Goal: Complete application form: Complete application form

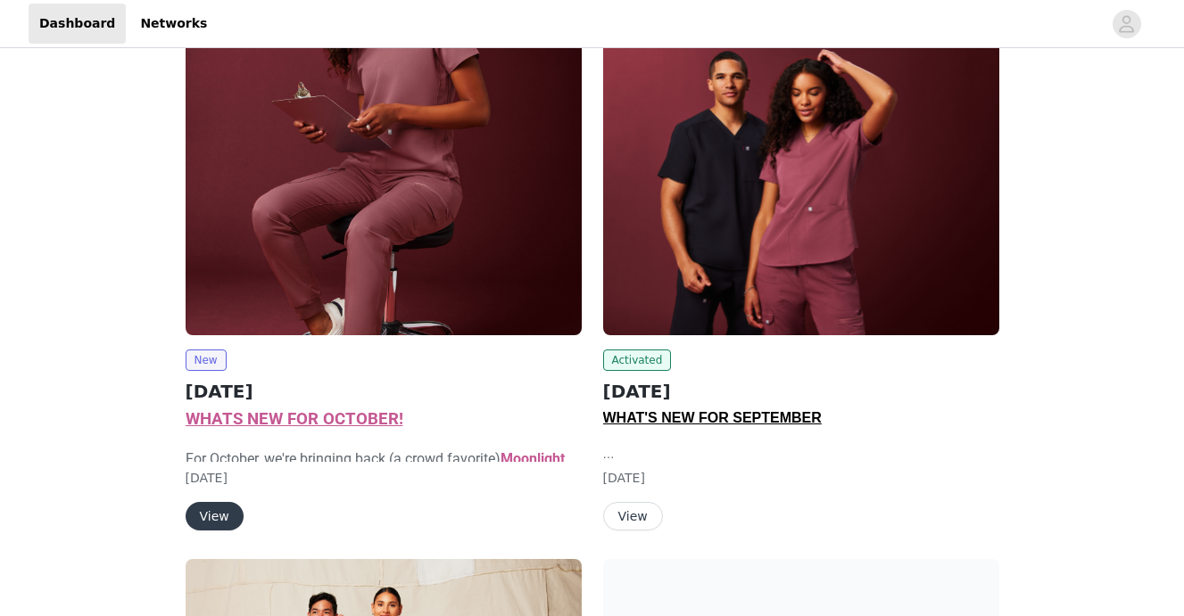
scroll to position [253, 0]
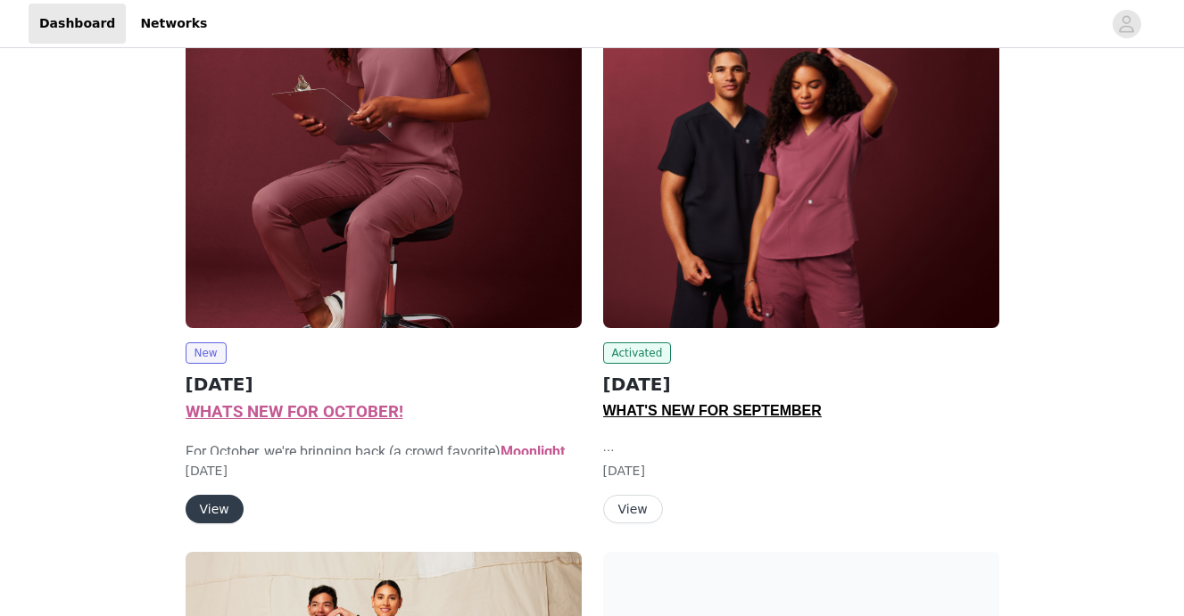
click at [268, 414] on span "WHATS NEW FOR OCTOBER!" at bounding box center [295, 412] width 218 height 20
click at [208, 343] on span "New" at bounding box center [206, 353] width 41 height 21
click at [223, 516] on button "View" at bounding box center [215, 509] width 58 height 29
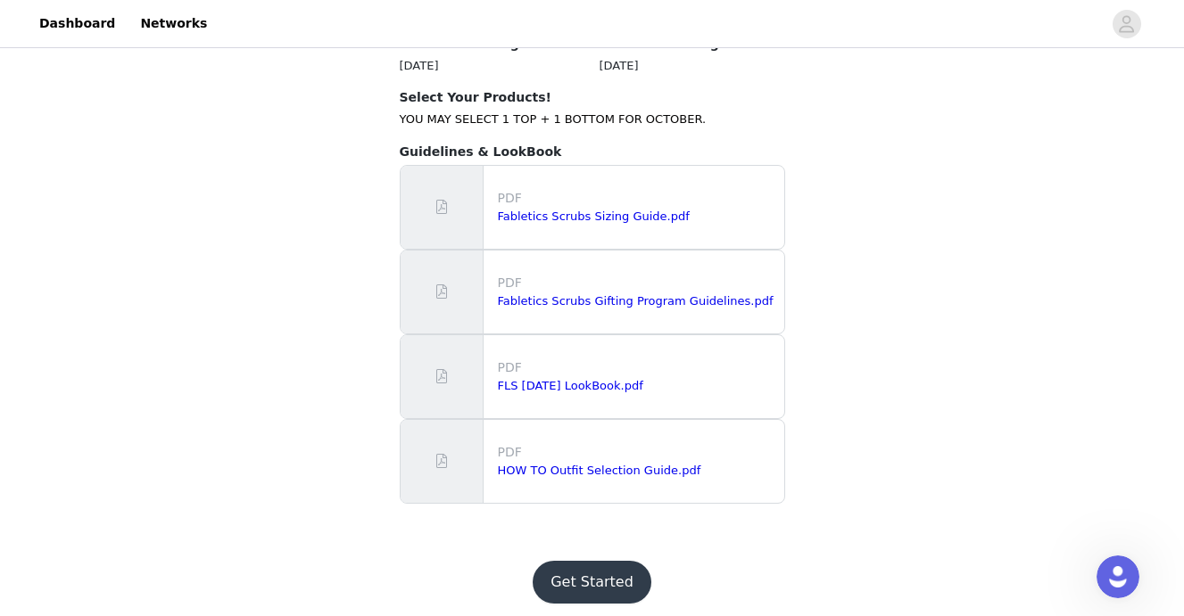
scroll to position [1905, 0]
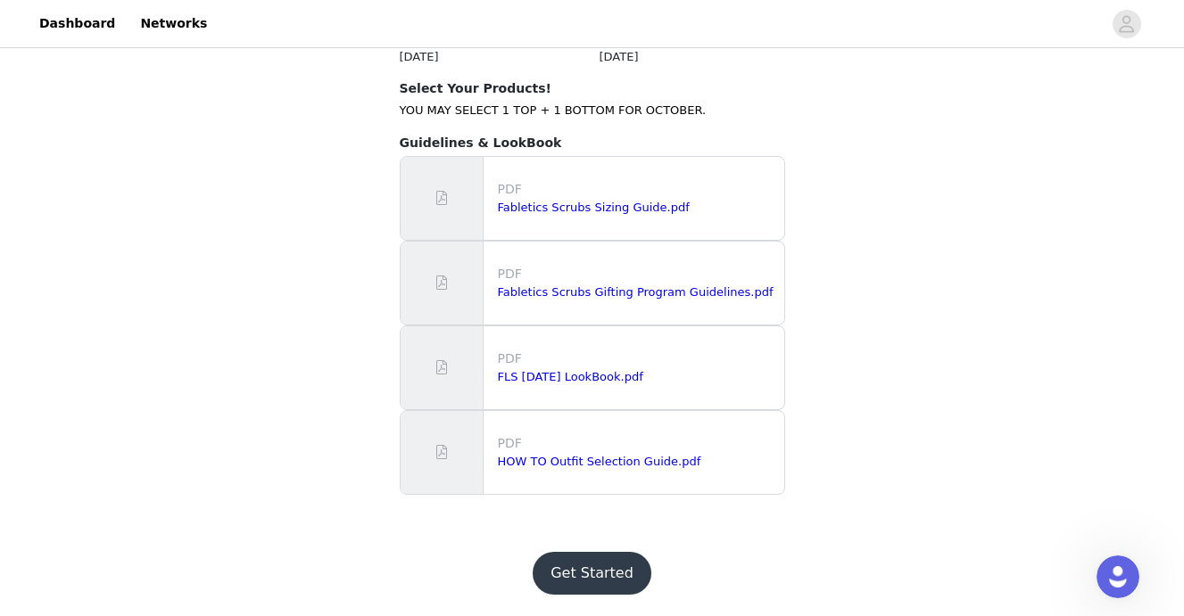
click at [591, 574] on button "Get Started" at bounding box center [592, 573] width 119 height 43
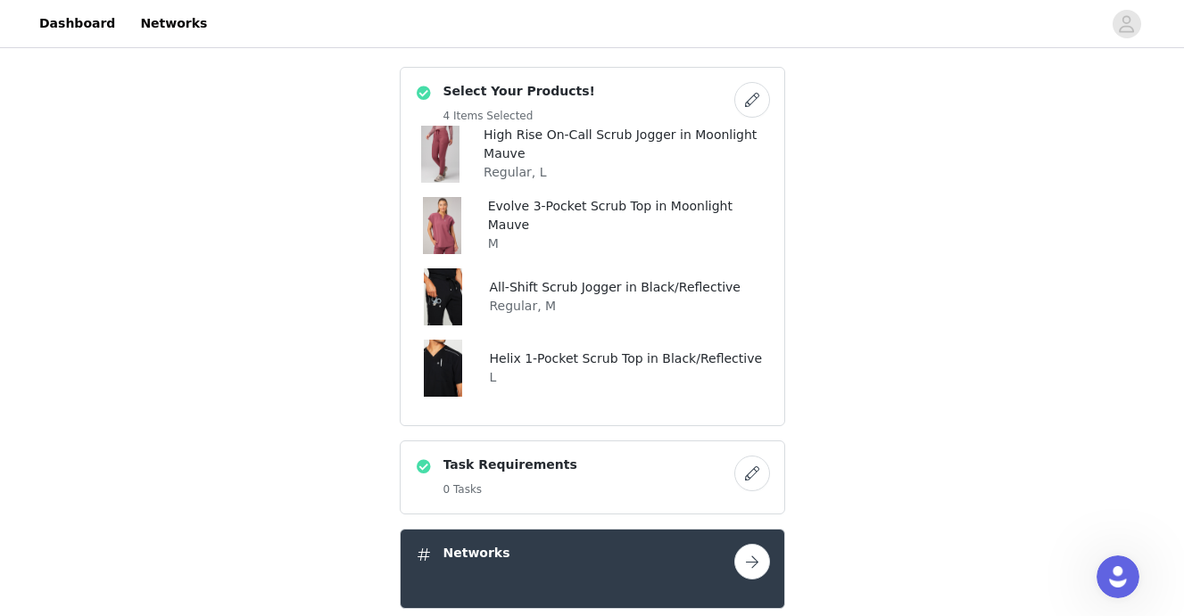
scroll to position [683, 0]
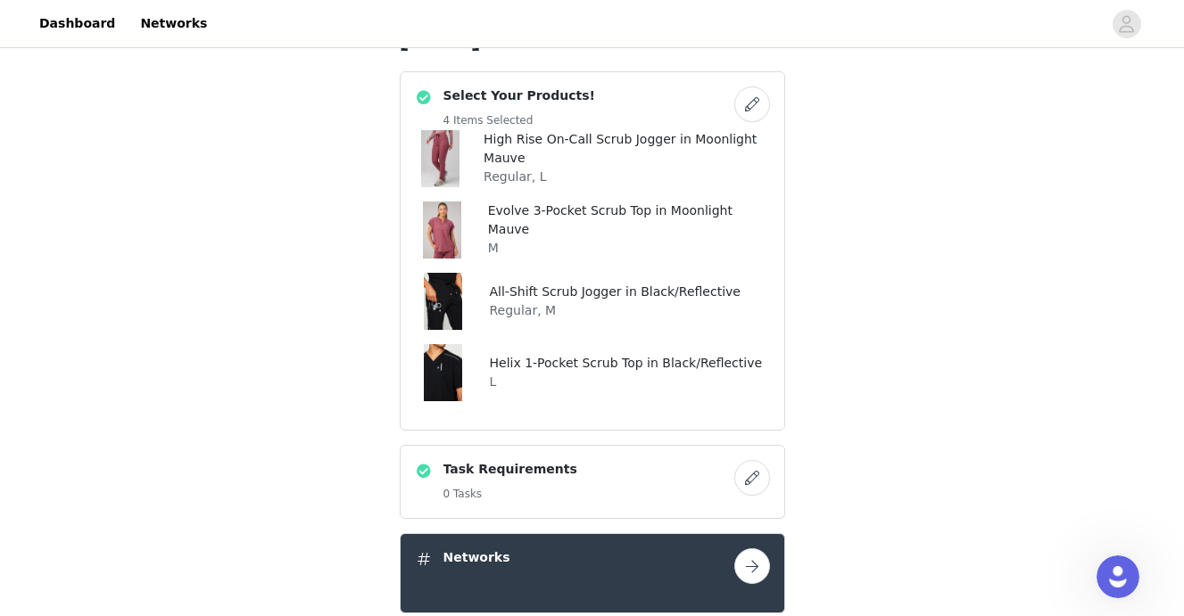
click at [743, 99] on button "button" at bounding box center [752, 105] width 36 height 36
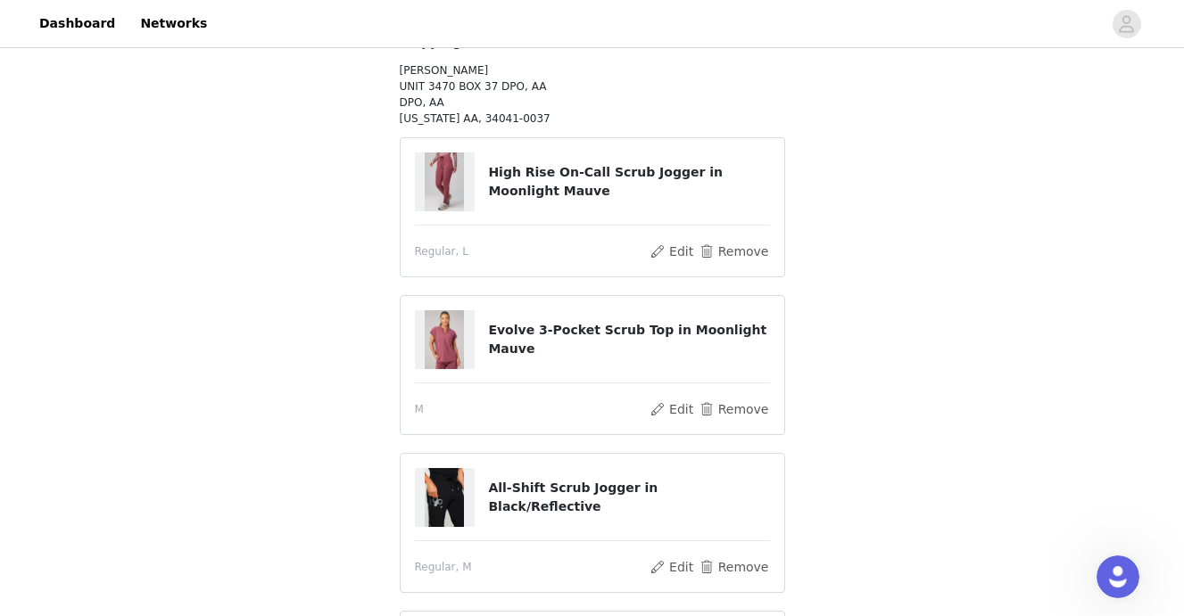
scroll to position [300, 0]
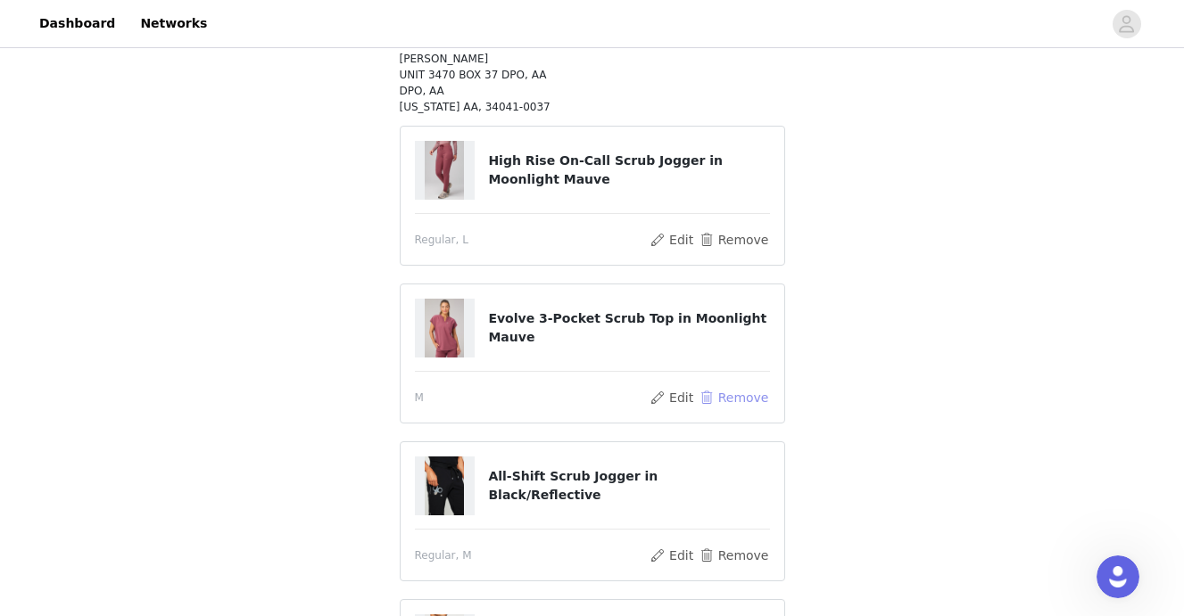
click at [727, 399] on button "Remove" at bounding box center [733, 397] width 71 height 21
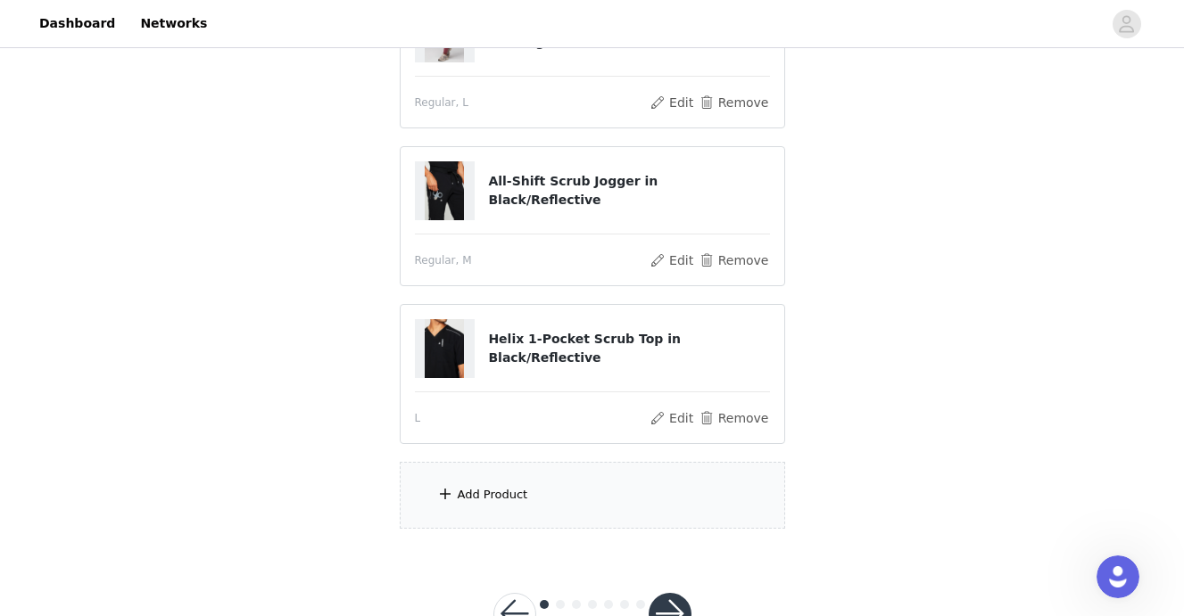
scroll to position [353, 0]
click at [616, 487] on div "Add Product" at bounding box center [592, 493] width 385 height 67
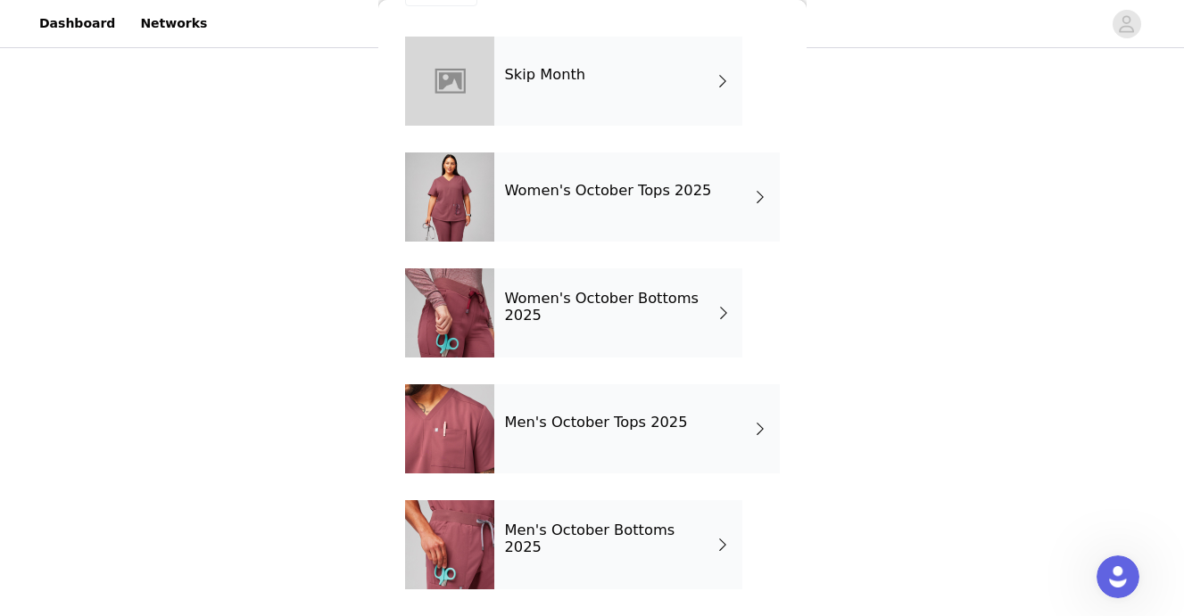
scroll to position [381, 0]
click at [628, 201] on div "Women's October Tops 2025" at bounding box center [636, 197] width 285 height 89
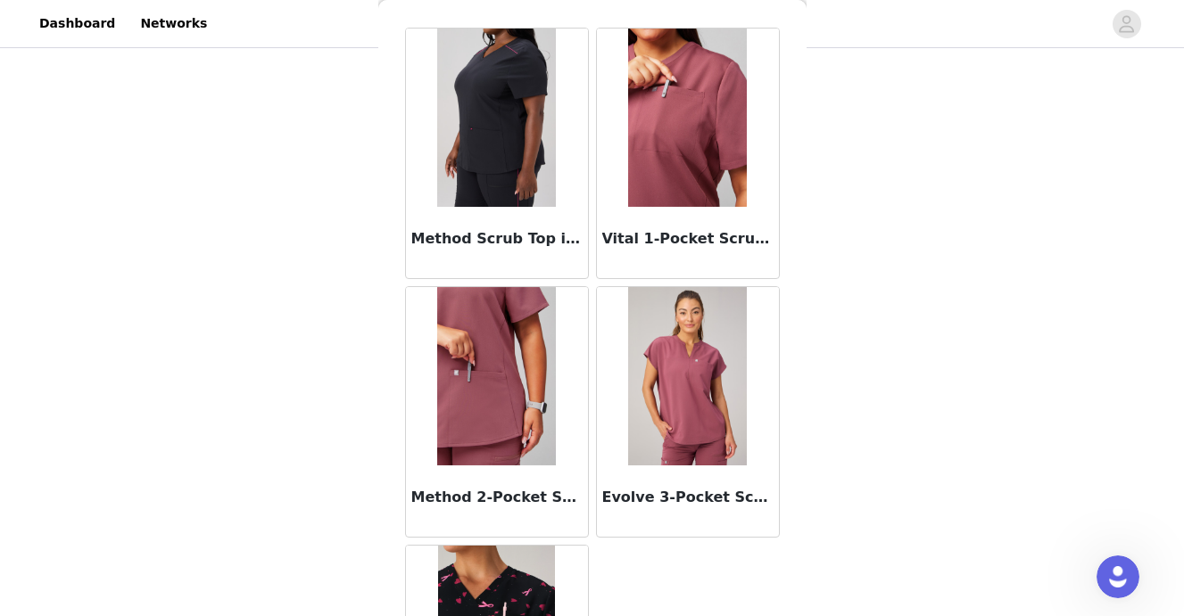
scroll to position [62, 0]
click at [690, 480] on div "Evolve 3-Pocket Scrub Top in Moonlight Mauve" at bounding box center [688, 500] width 182 height 71
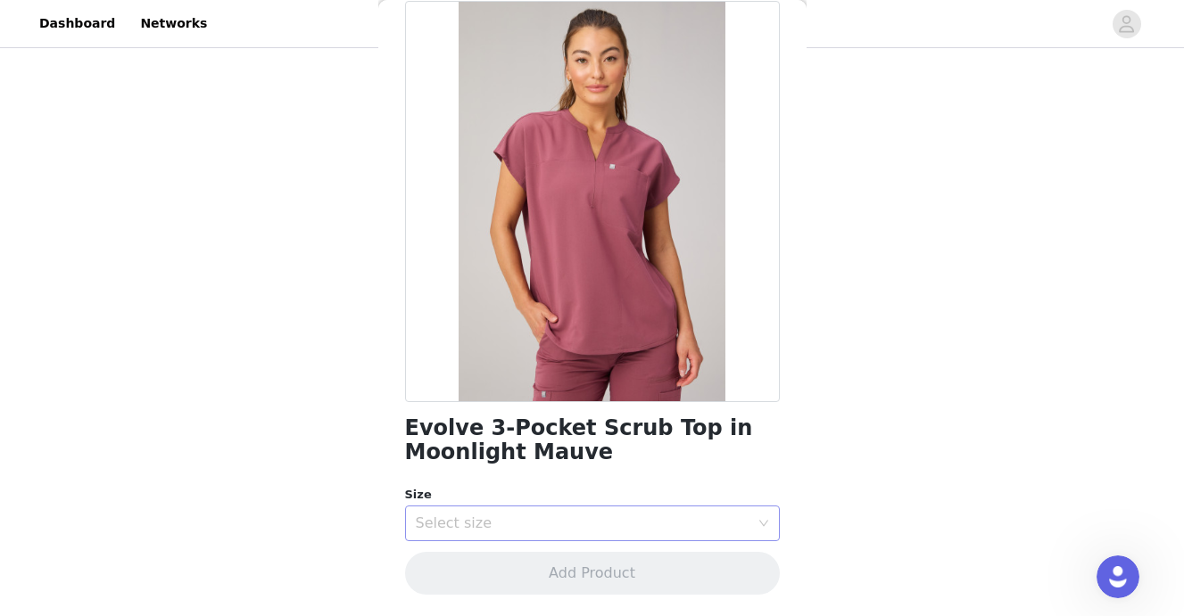
scroll to position [87, 0]
click at [646, 523] on div "Select size" at bounding box center [583, 525] width 334 height 18
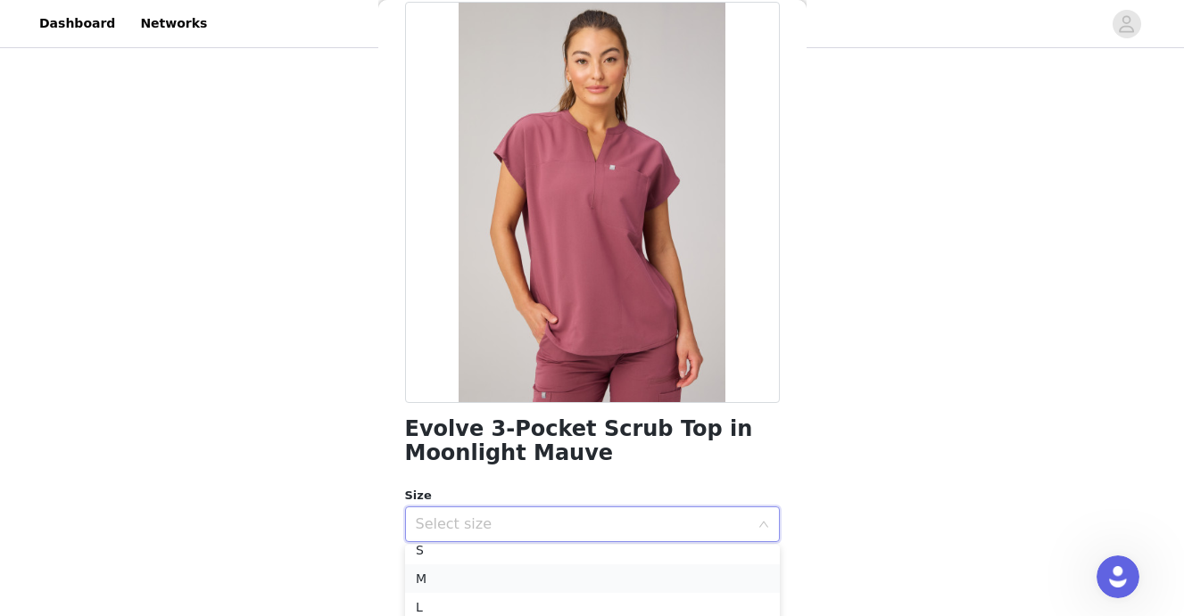
scroll to position [70, 0]
click at [549, 580] on li "M" at bounding box center [592, 579] width 375 height 29
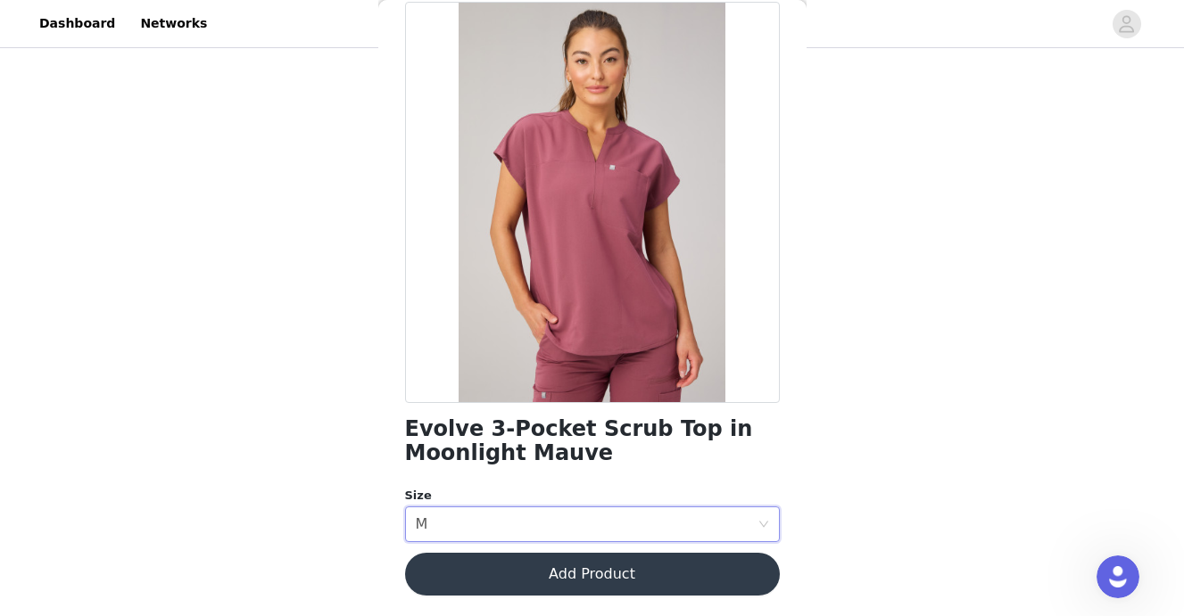
click at [961, 459] on div "STEP 1 OF 7 Select Your Products! *NOTICE: GRIN will allow you to choose UP to …" at bounding box center [592, 64] width 1184 height 850
click at [695, 582] on button "Add Product" at bounding box center [592, 574] width 375 height 43
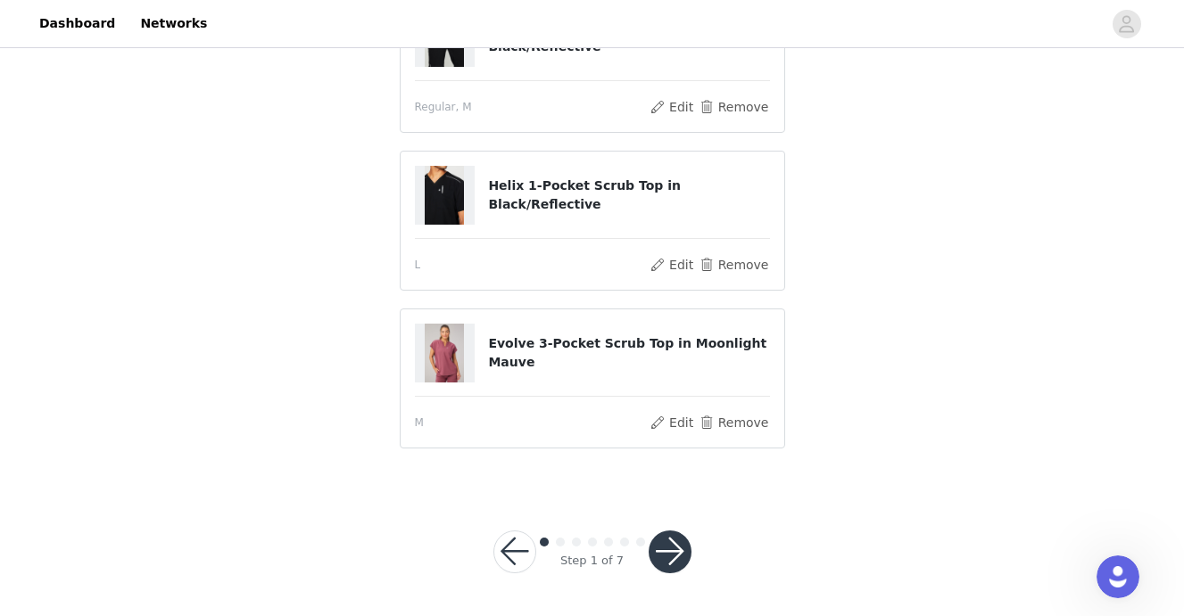
scroll to position [590, 0]
click at [673, 547] on button "button" at bounding box center [670, 553] width 43 height 43
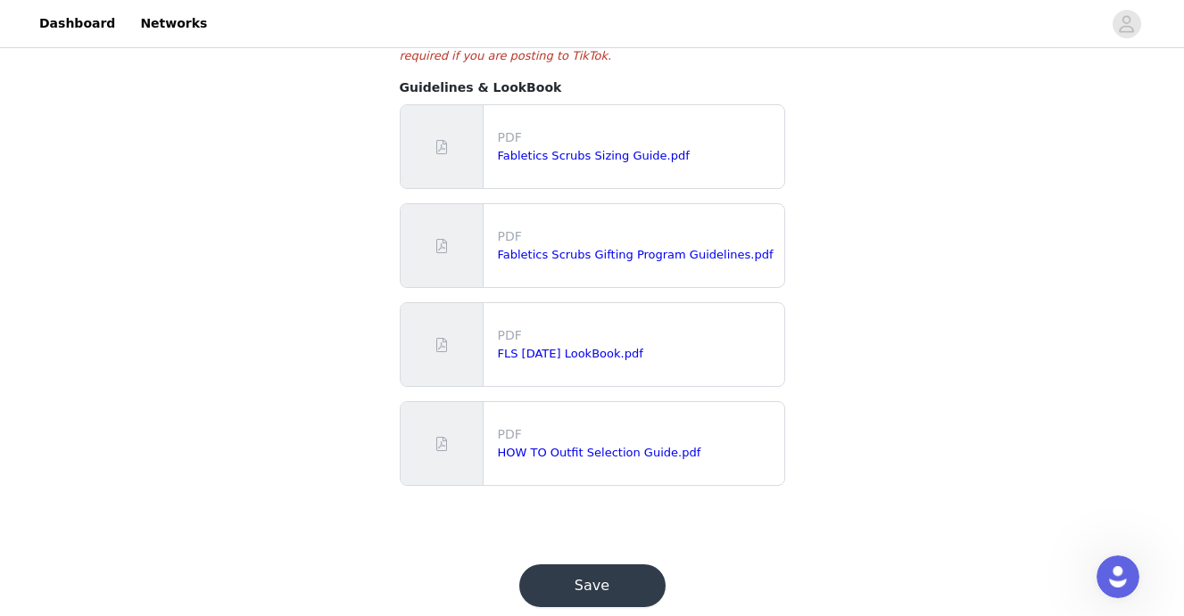
scroll to position [452, 0]
click at [618, 577] on button "Save" at bounding box center [592, 586] width 146 height 43
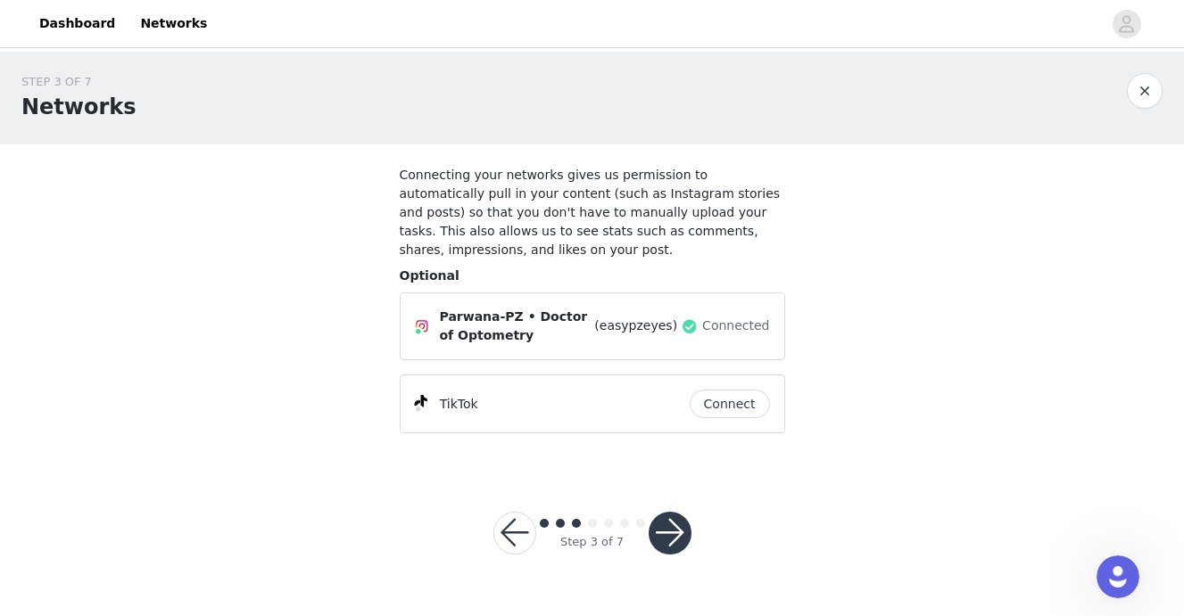
click at [681, 532] on button "button" at bounding box center [670, 533] width 43 height 43
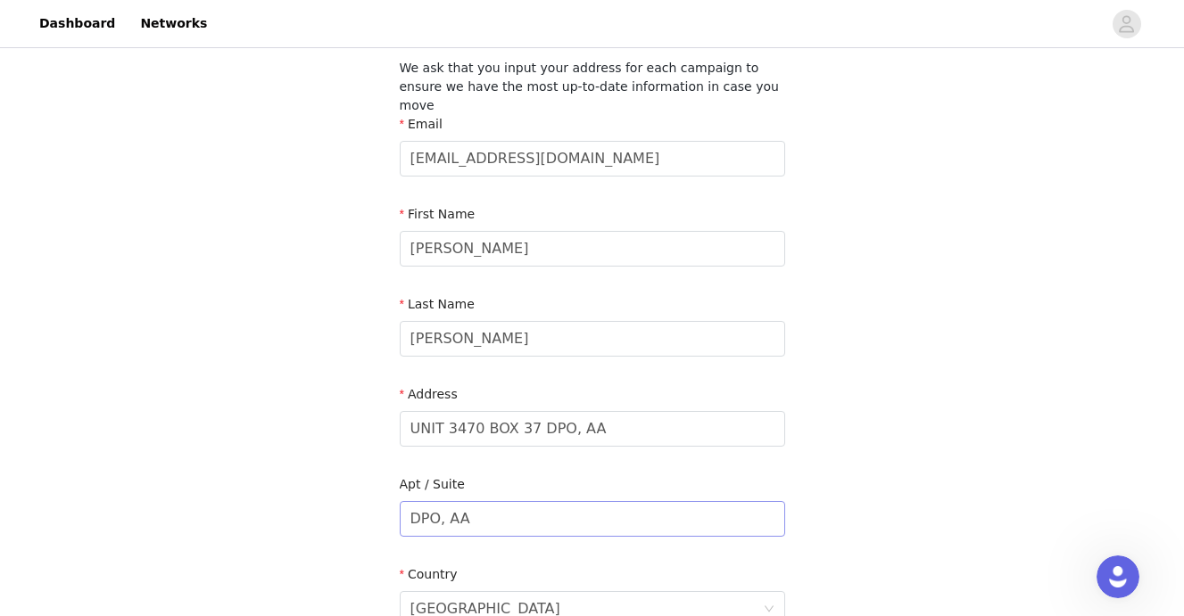
scroll to position [108, 0]
drag, startPoint x: 500, startPoint y: 231, endPoint x: 383, endPoint y: 230, distance: 116.9
type input "Parwana"
type input "Kabiri"
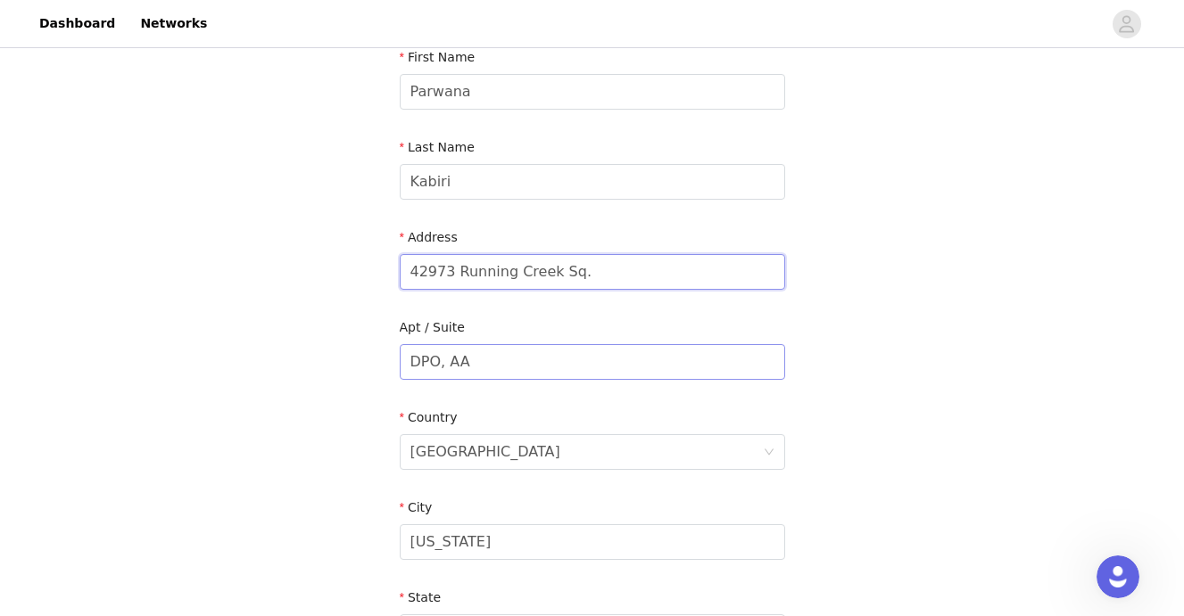
scroll to position [265, 0]
type input "42973 Running Creek Sq."
drag, startPoint x: 490, startPoint y: 349, endPoint x: 383, endPoint y: 349, distance: 107.0
click at [383, 349] on section "We ask that you input your address for each campaign to ensure we have the most…" at bounding box center [592, 380] width 428 height 1000
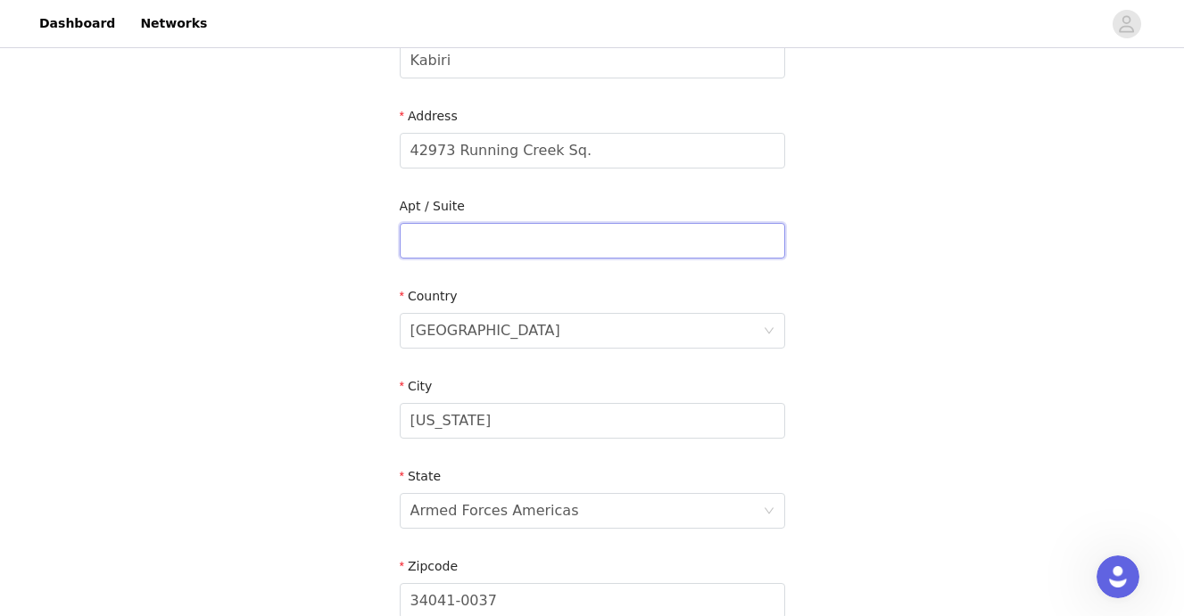
scroll to position [385, 0]
drag, startPoint x: 467, startPoint y: 409, endPoint x: 377, endPoint y: 405, distance: 89.3
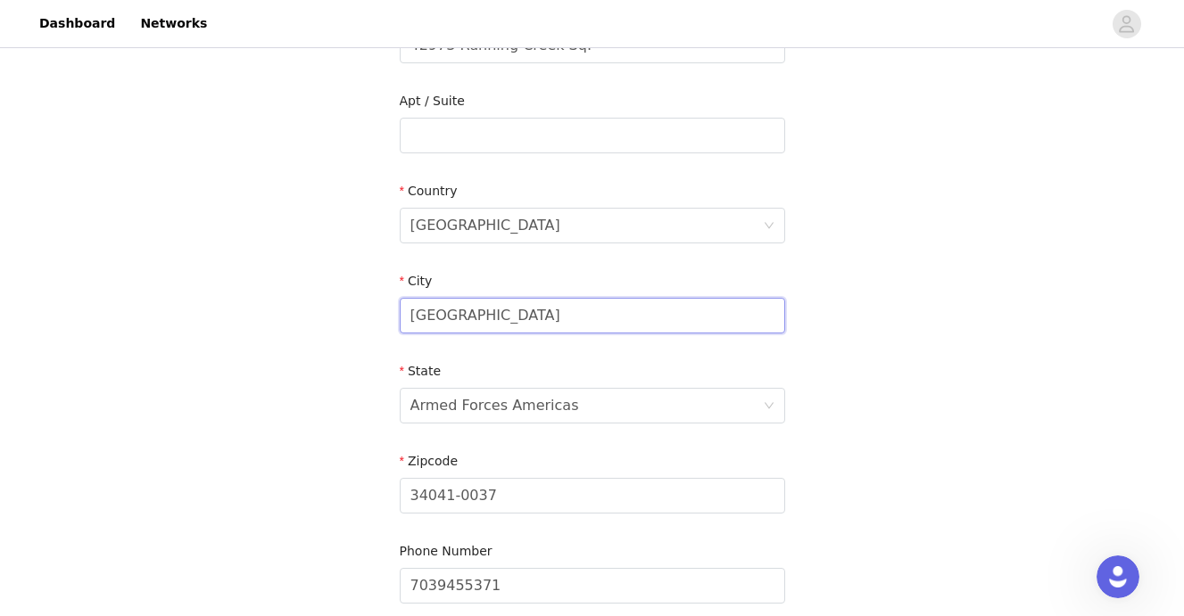
scroll to position [492, 0]
type input "[GEOGRAPHIC_DATA]"
click at [564, 389] on div "Armed Forces Americas" at bounding box center [494, 404] width 169 height 34
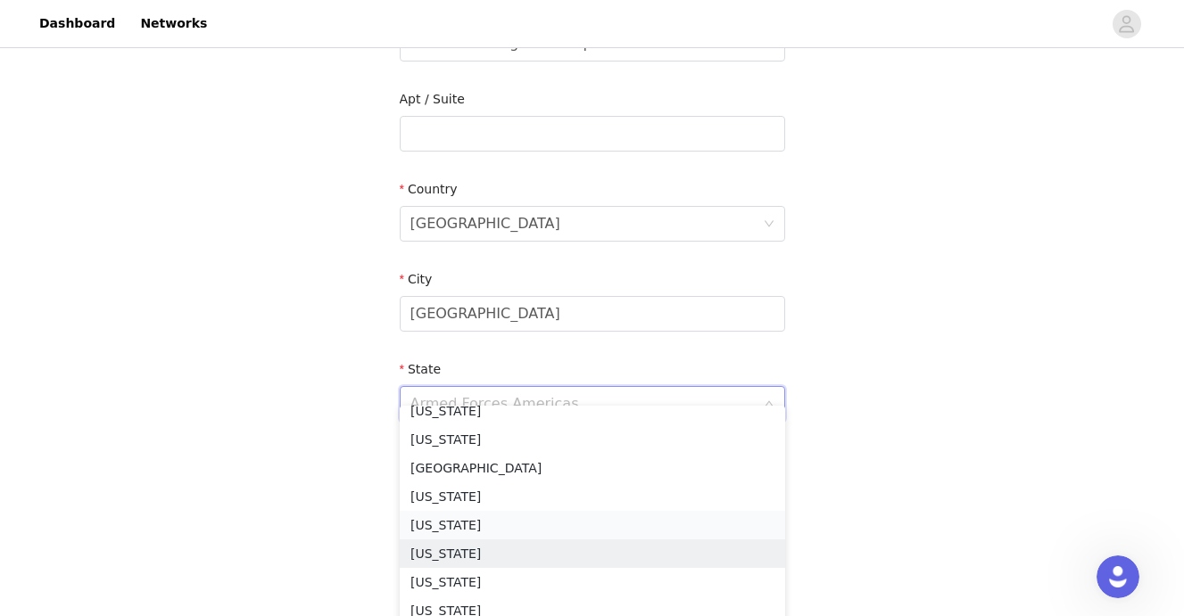
scroll to position [1554, 0]
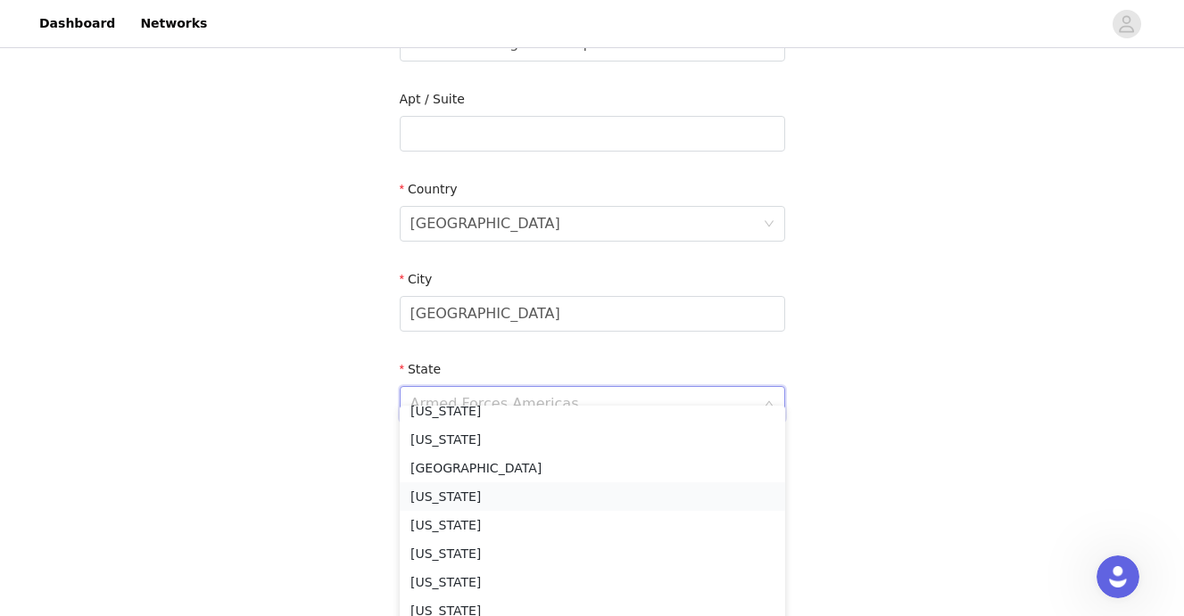
click at [469, 503] on li "[US_STATE]" at bounding box center [592, 497] width 385 height 29
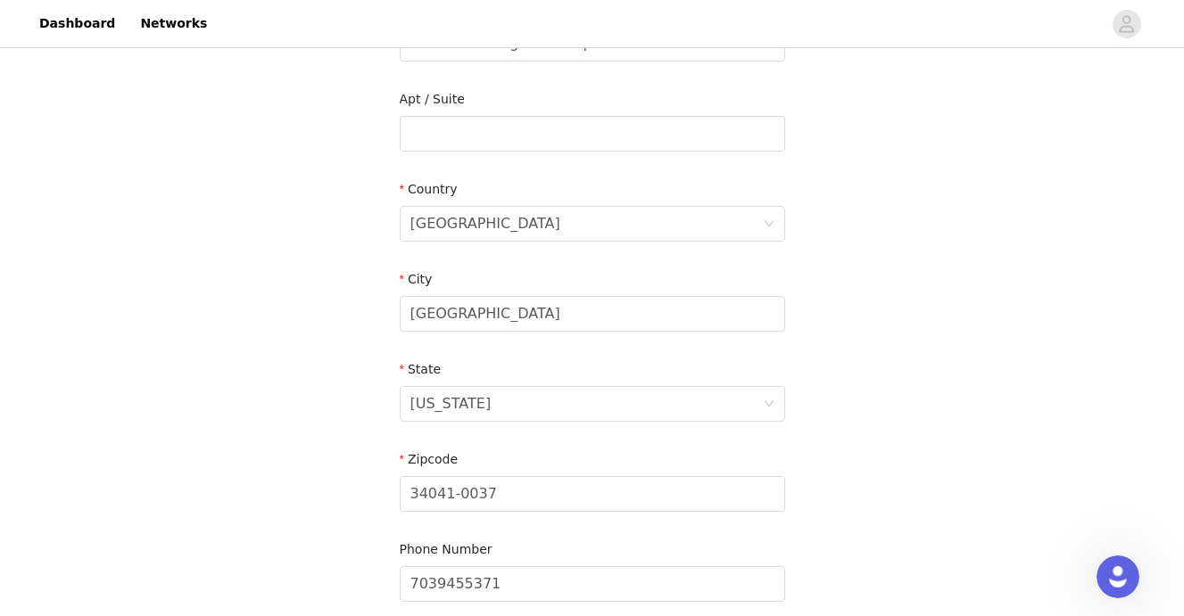
click at [358, 489] on div "STEP 4 OF 7 Shipping Information We ask that you input your address for each ca…" at bounding box center [592, 105] width 1184 height 1093
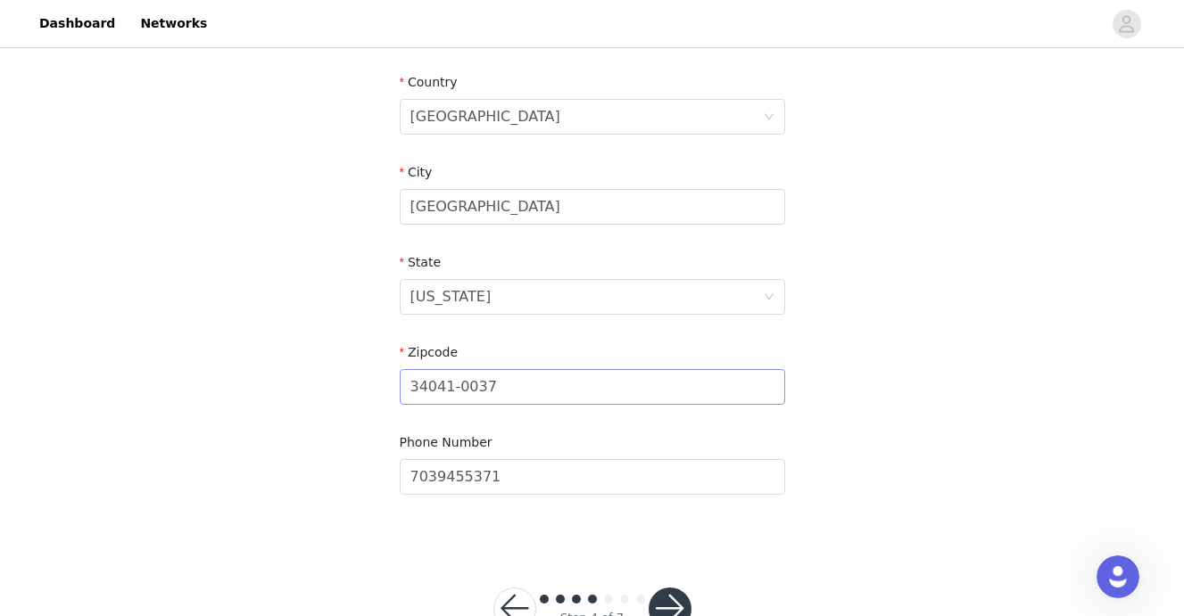
scroll to position [600, 0]
drag, startPoint x: 508, startPoint y: 366, endPoint x: 363, endPoint y: 364, distance: 144.5
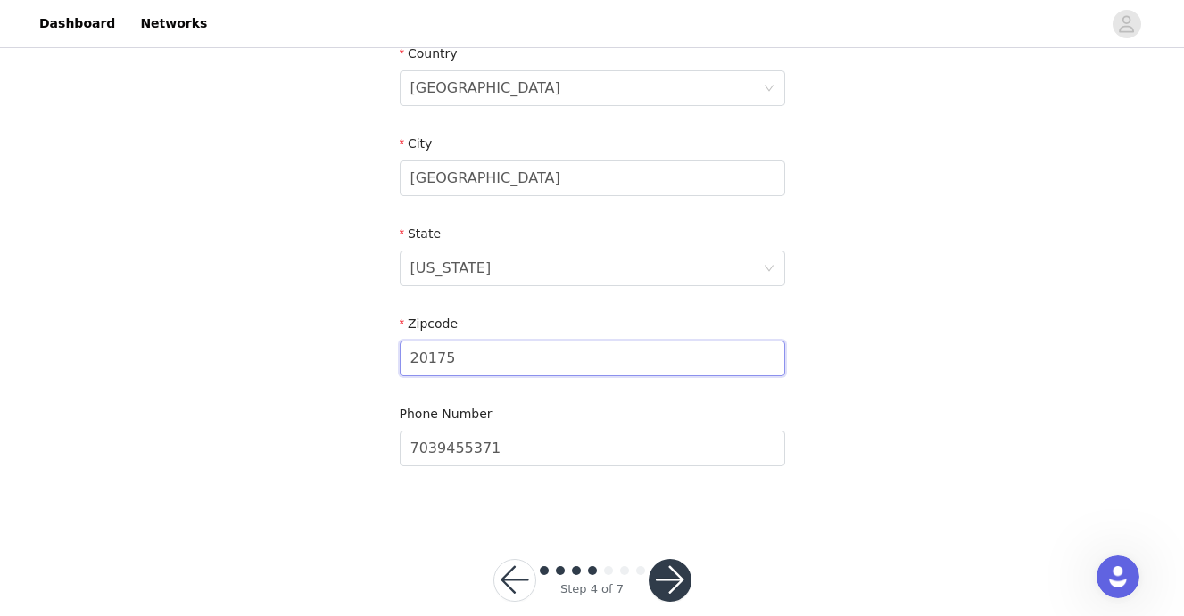
scroll to position [630, 0]
type input "20175"
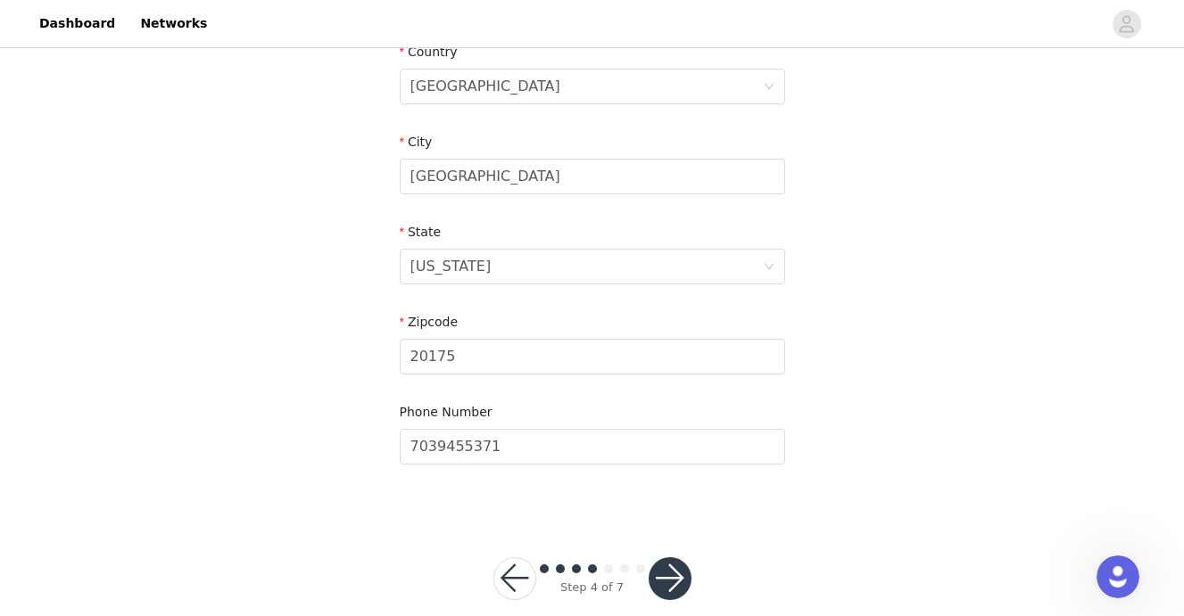
click at [664, 558] on button "button" at bounding box center [670, 579] width 43 height 43
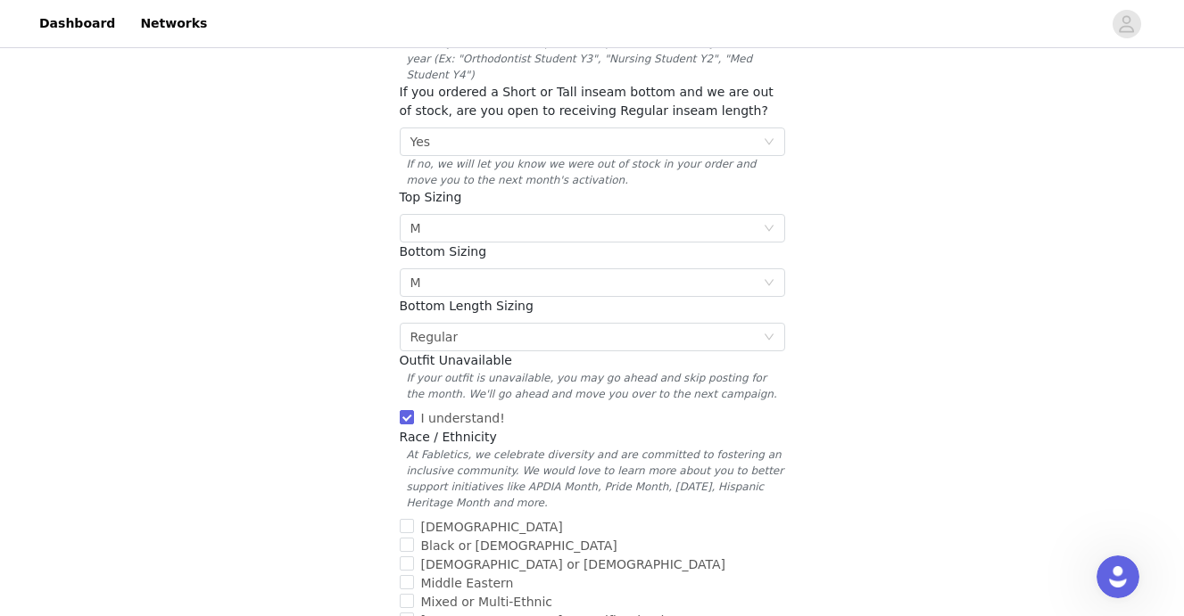
scroll to position [364, 0]
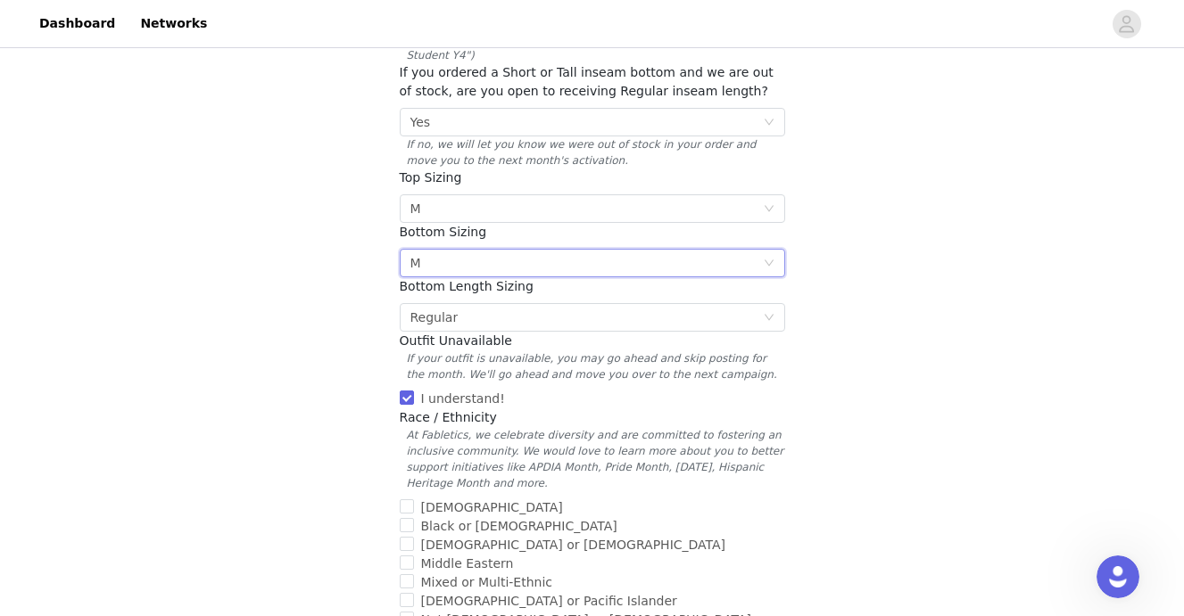
click at [510, 250] on div "Select M" at bounding box center [586, 263] width 352 height 27
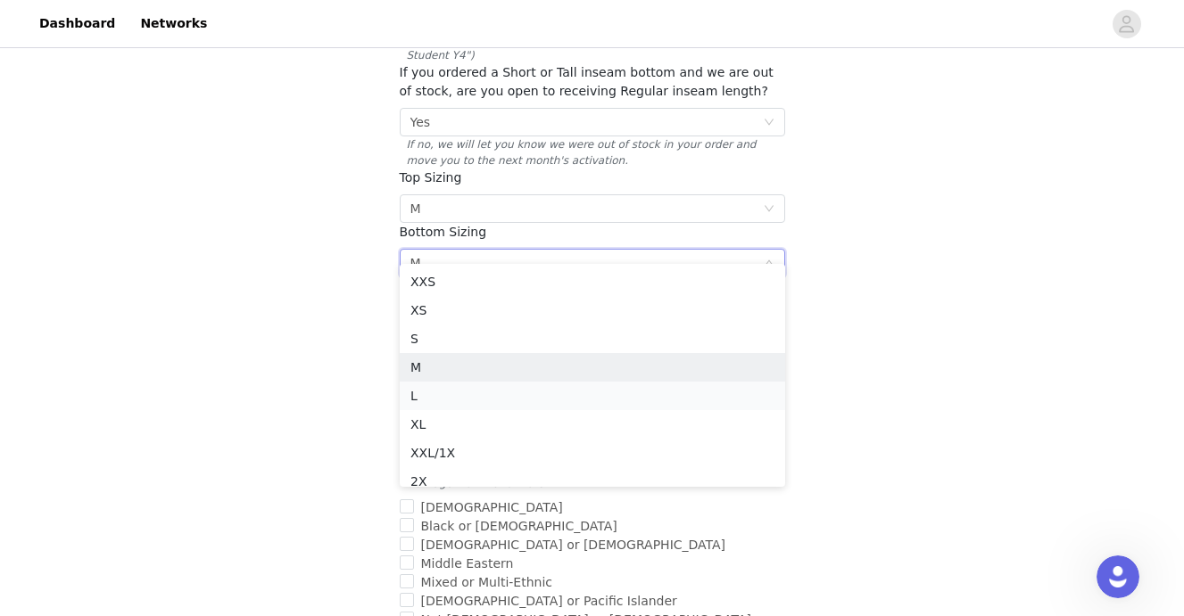
click at [482, 399] on li "L" at bounding box center [592, 396] width 385 height 29
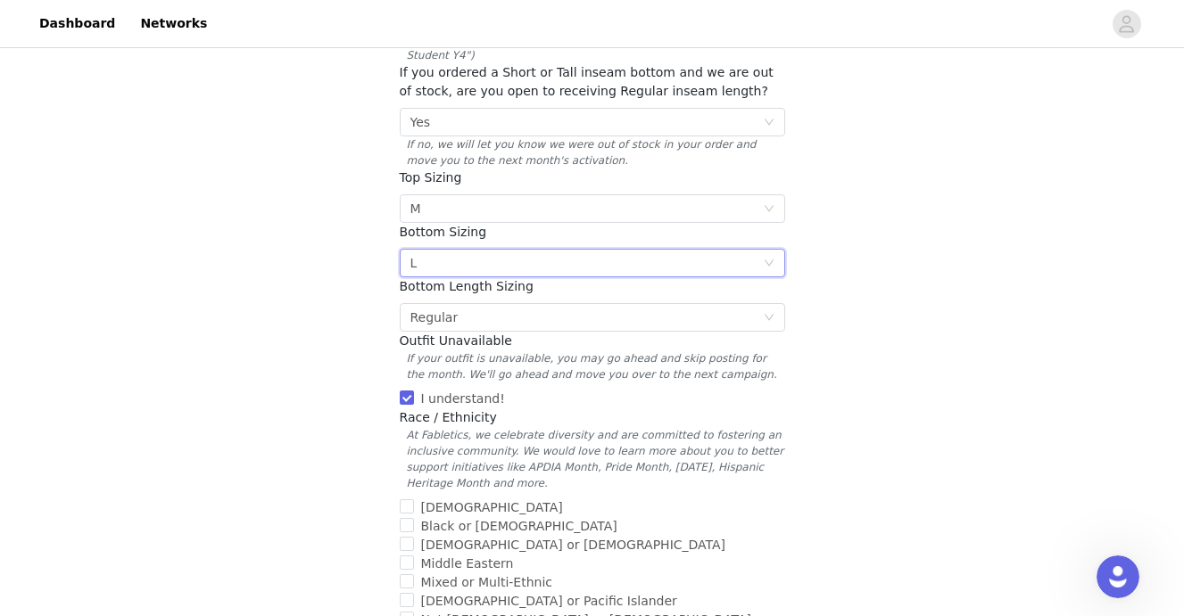
click at [876, 378] on div "STEP 5 OF 7 Additional Information Let's get to know each other better :) Requi…" at bounding box center [592, 275] width 1184 height 1174
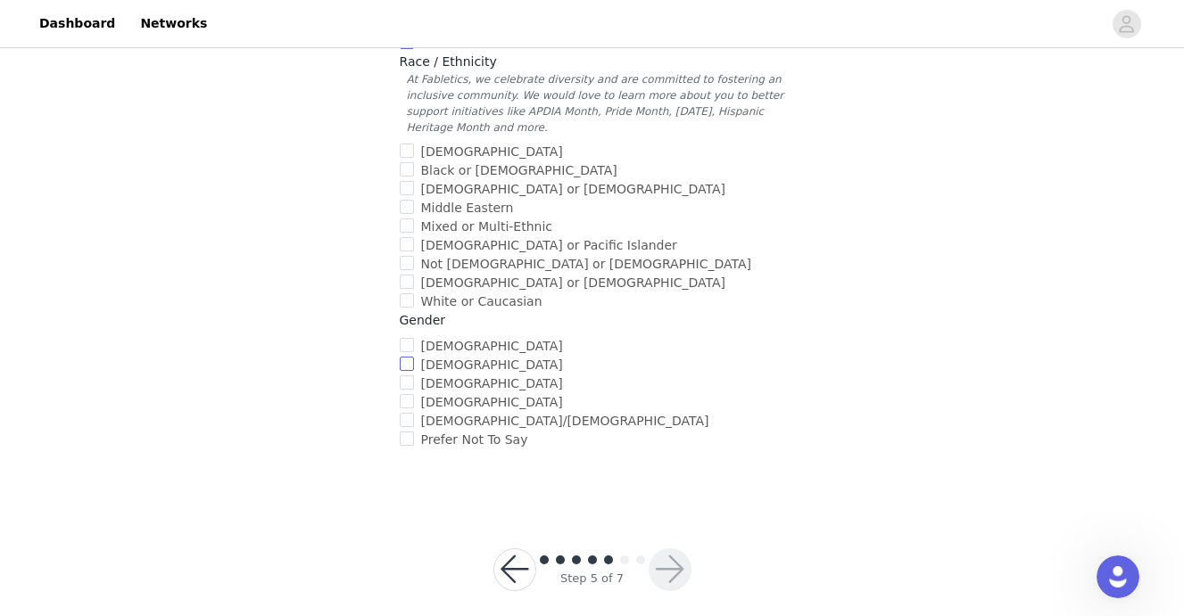
scroll to position [679, 0]
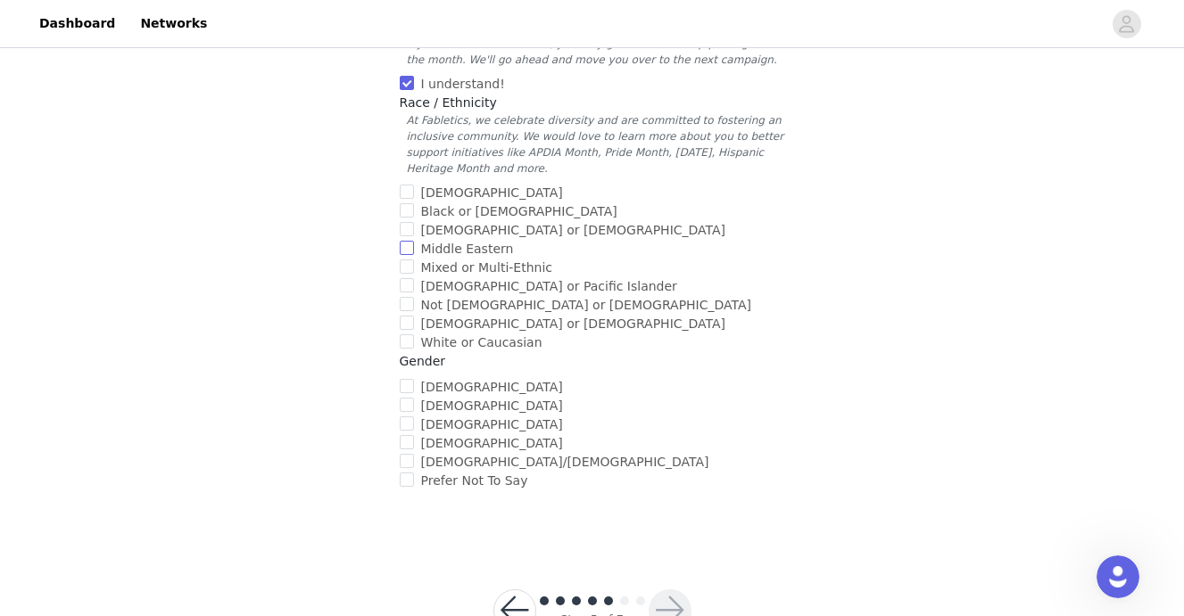
click at [412, 241] on input "Middle Eastern" at bounding box center [407, 248] width 14 height 14
checkbox input "true"
click at [406, 379] on input "[DEMOGRAPHIC_DATA]" at bounding box center [407, 386] width 14 height 14
checkbox input "true"
click at [676, 590] on button "button" at bounding box center [670, 611] width 43 height 43
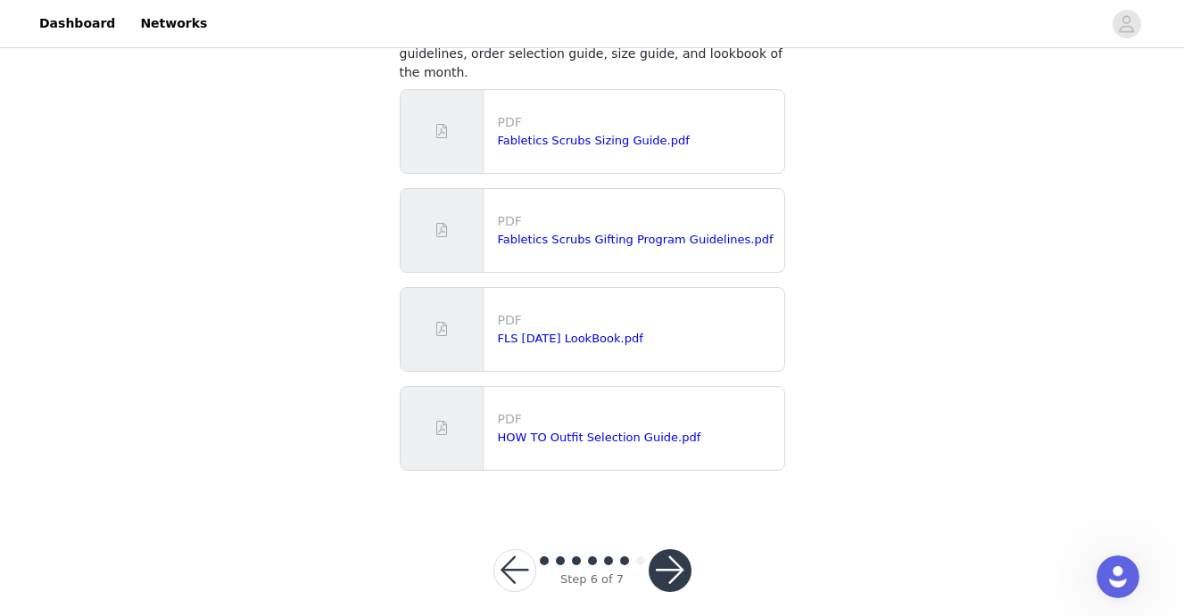
scroll to position [139, 0]
click at [675, 550] on button "button" at bounding box center [670, 571] width 43 height 43
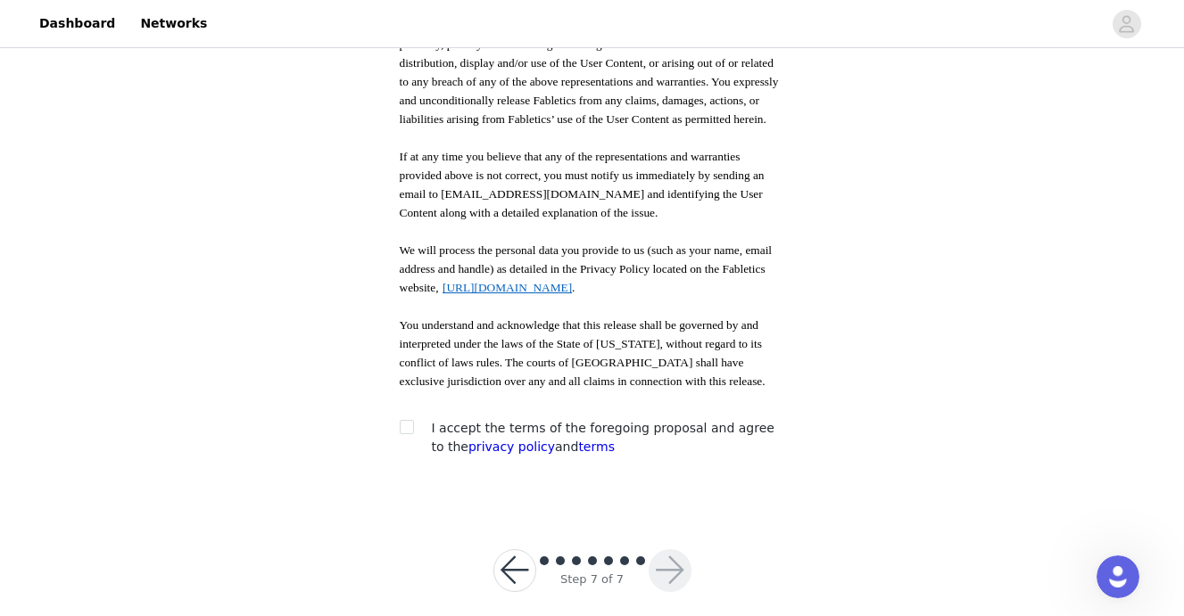
scroll to position [995, 0]
click at [406, 421] on input "checkbox" at bounding box center [406, 427] width 12 height 12
checkbox input "true"
click at [676, 557] on button "button" at bounding box center [670, 571] width 43 height 43
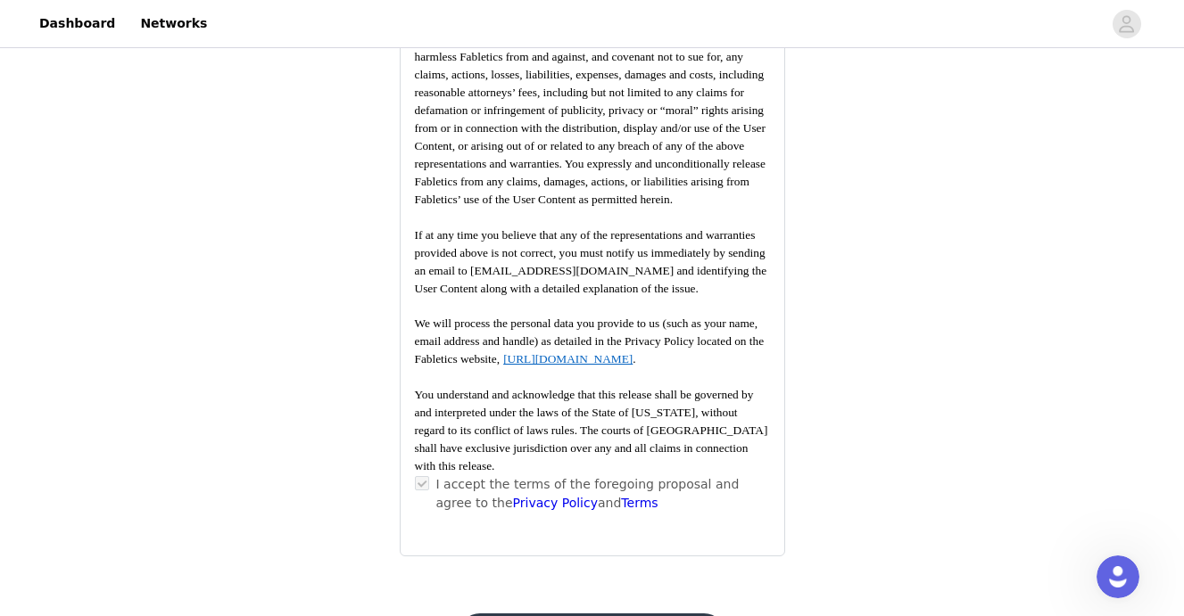
scroll to position [2665, 0]
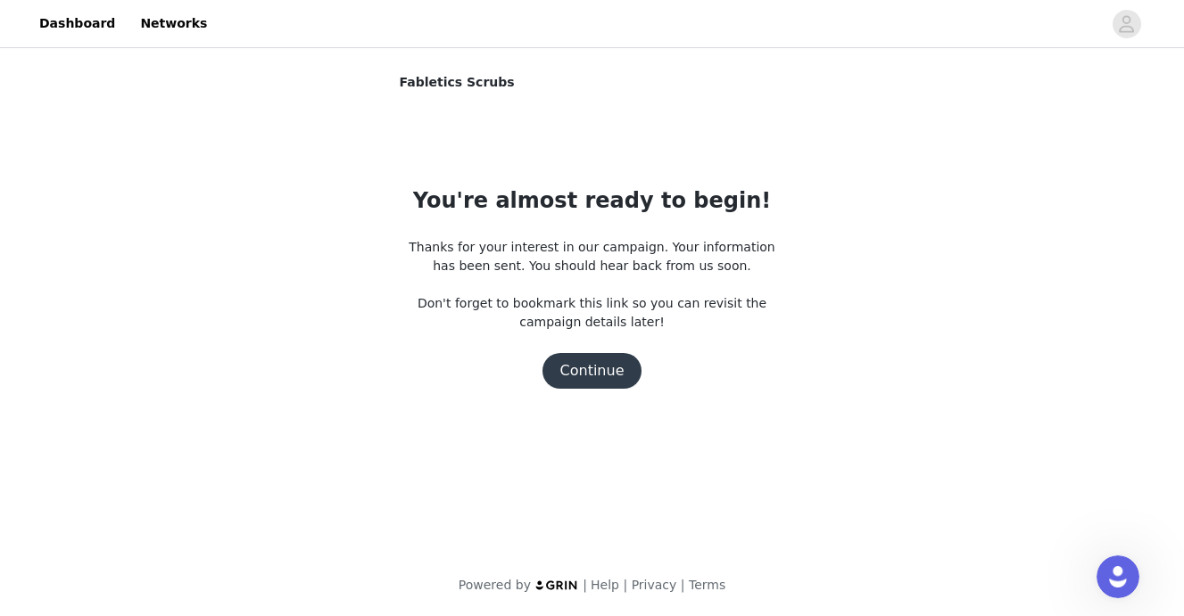
click at [602, 378] on button "Continue" at bounding box center [592, 371] width 100 height 36
